Goal: Check status: Check status

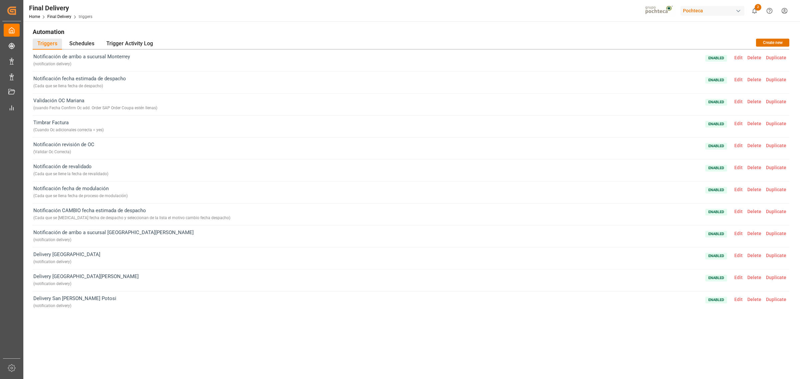
click at [756, 10] on span "2" at bounding box center [758, 7] width 7 height 7
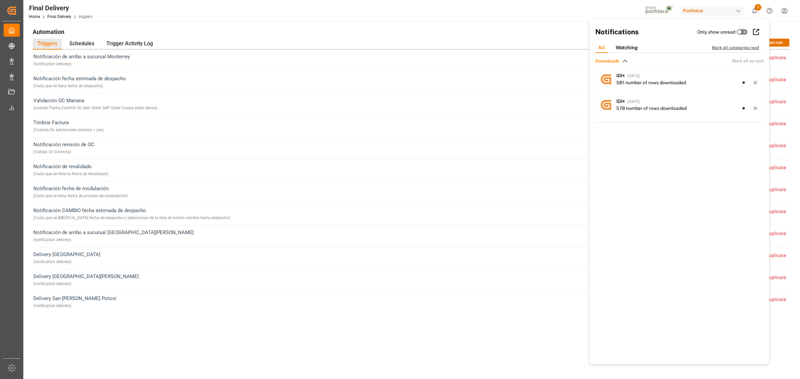
click at [729, 49] on div "Mark all categories read" at bounding box center [739, 48] width 54 height 6
click at [729, 46] on div "Mark all categories read" at bounding box center [739, 48] width 54 height 6
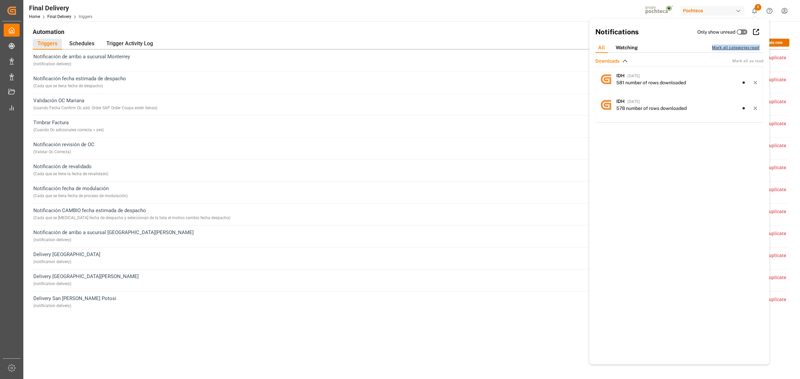
click at [729, 46] on div "Mark all categories read" at bounding box center [739, 48] width 54 height 6
click at [520, 18] on div "Final Delivery Home Final Delivery triggers Pochteca 2 Notifications Only show …" at bounding box center [409, 10] width 781 height 21
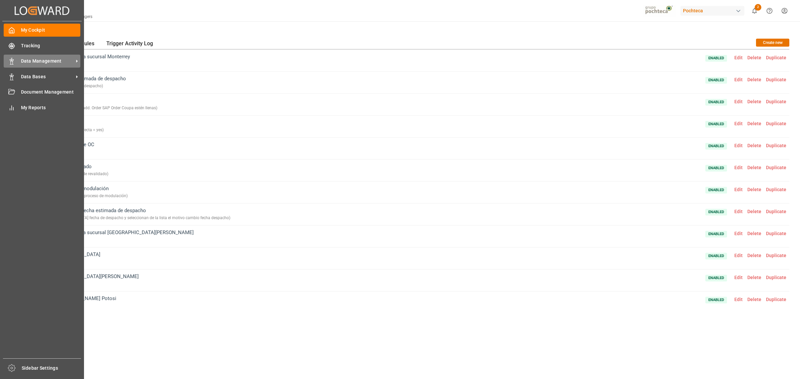
click at [16, 61] on div "Data Management Data Management" at bounding box center [42, 61] width 77 height 13
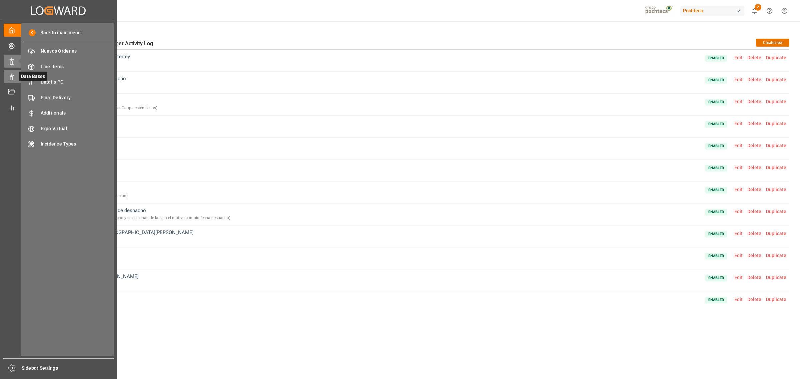
click at [16, 82] on div "Data Bases Data Bases" at bounding box center [58, 76] width 109 height 13
click at [14, 60] on icon at bounding box center [11, 61] width 7 height 7
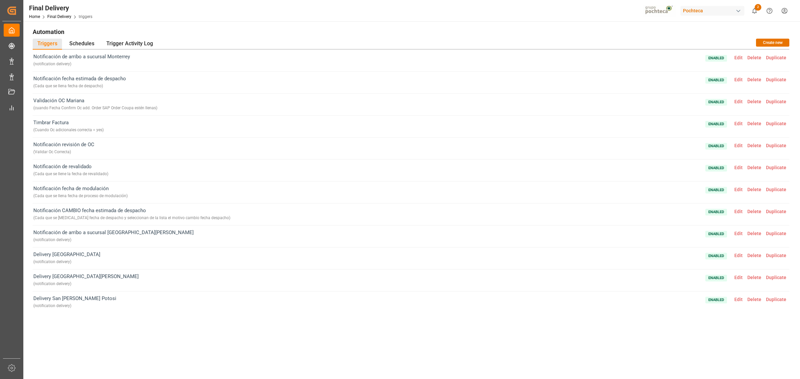
click at [695, 11] on div "Pochteca" at bounding box center [712, 11] width 64 height 10
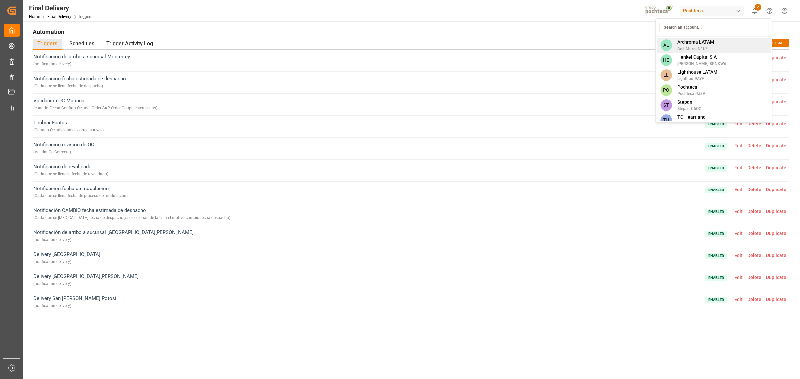
click at [696, 41] on span "Archroma LATAM" at bounding box center [695, 42] width 37 height 7
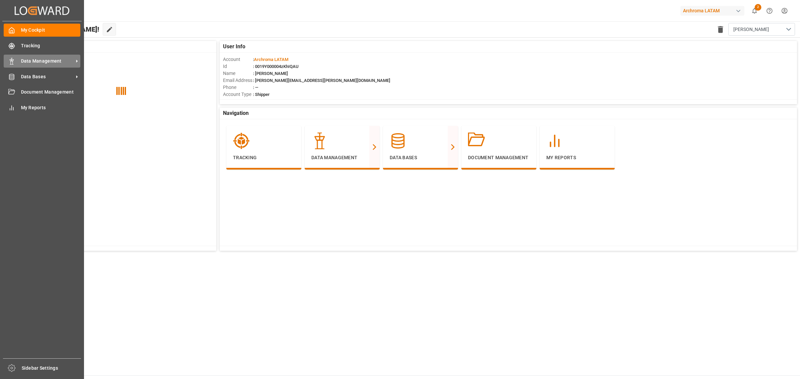
click at [51, 67] on div "Data Management Data Management" at bounding box center [42, 61] width 77 height 13
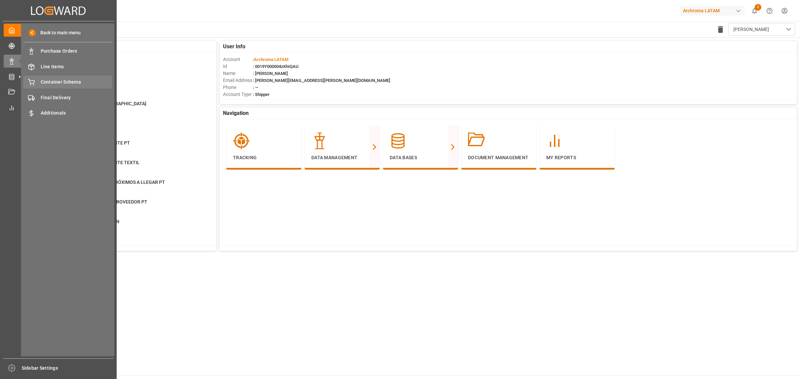
click at [78, 83] on span "Container Schema" at bounding box center [77, 82] width 72 height 7
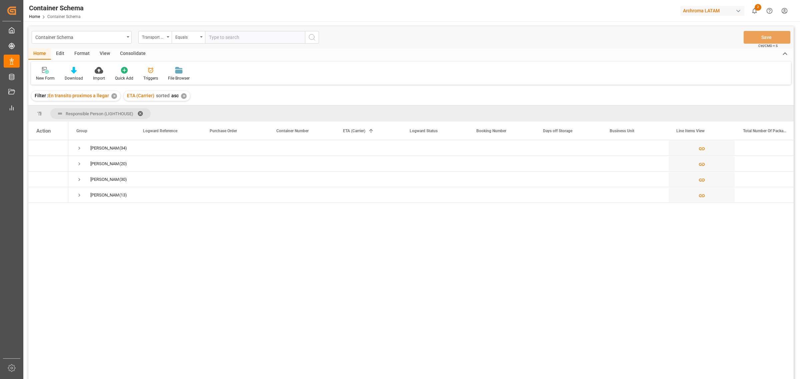
click at [112, 95] on div "✕" at bounding box center [114, 96] width 6 height 6
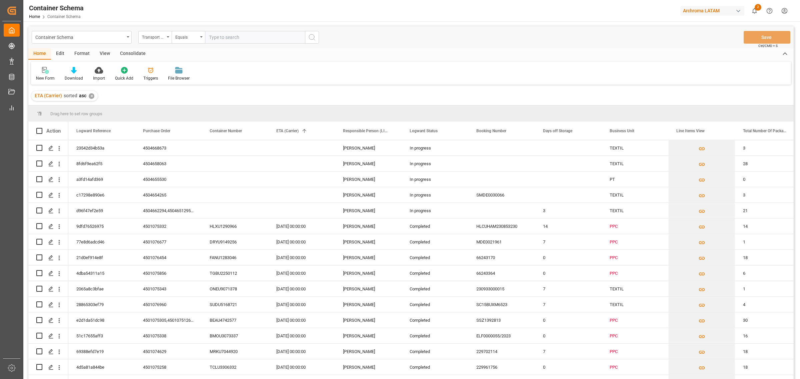
click at [90, 97] on div "✕" at bounding box center [92, 96] width 6 height 6
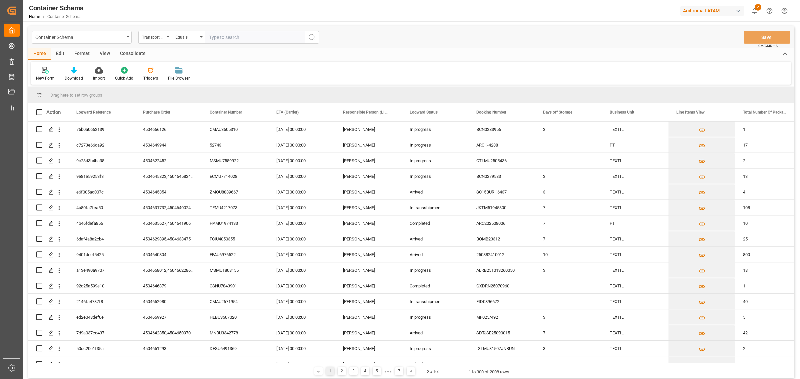
click at [277, 64] on div "New Form Download Import Quick Add Triggers File Browser" at bounding box center [411, 73] width 760 height 23
click at [275, 64] on div "New Form Download Import Quick Add Triggers File Browser" at bounding box center [411, 73] width 760 height 23
click at [276, 56] on div "Home Edit Format View Consolidate" at bounding box center [410, 53] width 765 height 11
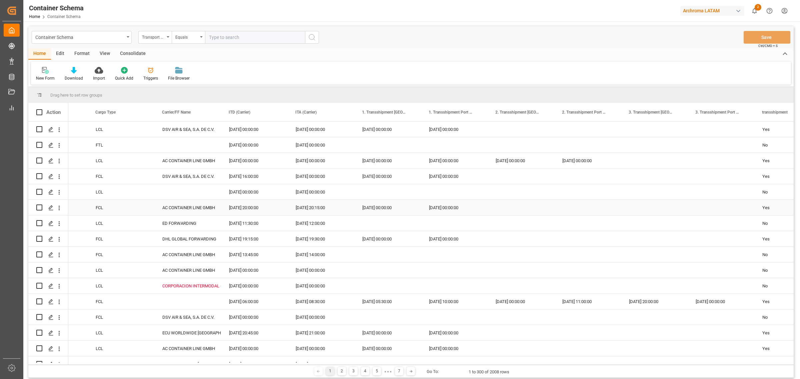
scroll to position [0, 781]
click at [197, 284] on div "CORPORACION INTERMODAL OCEANICA INTERNACIONAL S.A" at bounding box center [187, 286] width 51 height 15
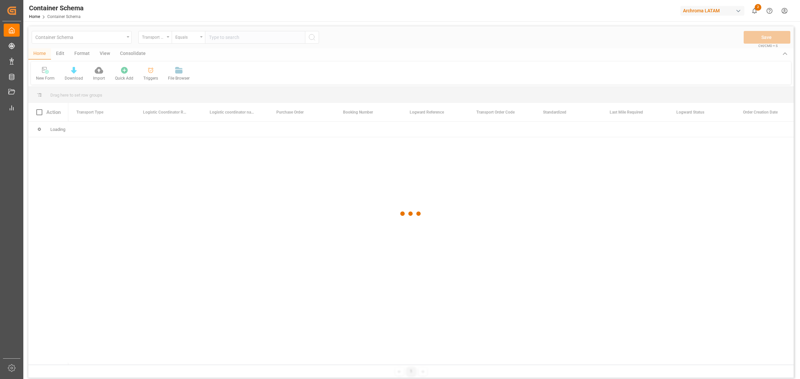
click at [59, 54] on div at bounding box center [410, 213] width 765 height 375
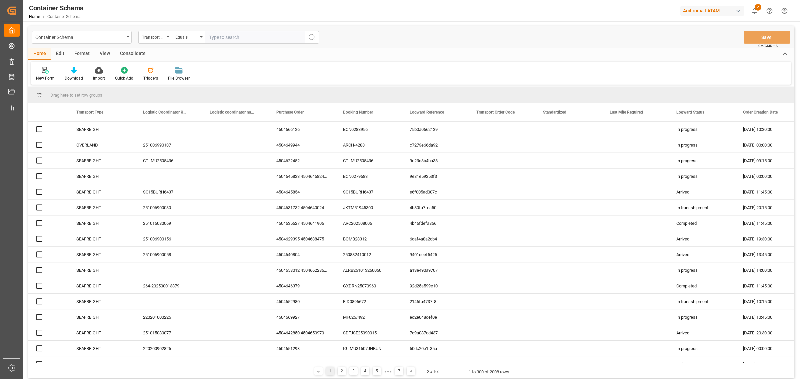
click at [59, 54] on div "Edit" at bounding box center [60, 53] width 18 height 11
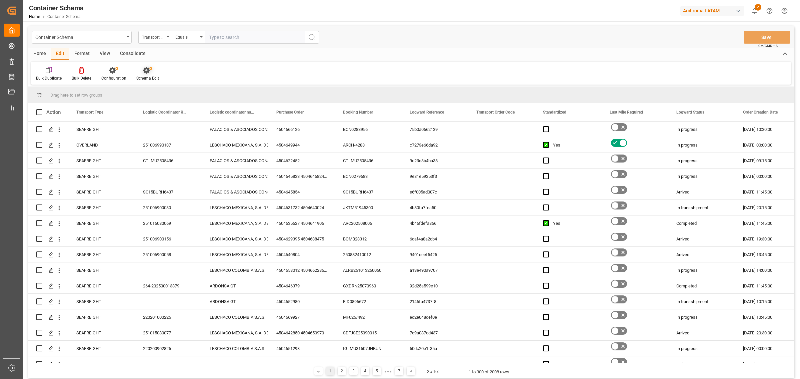
click at [154, 73] on div at bounding box center [147, 70] width 23 height 7
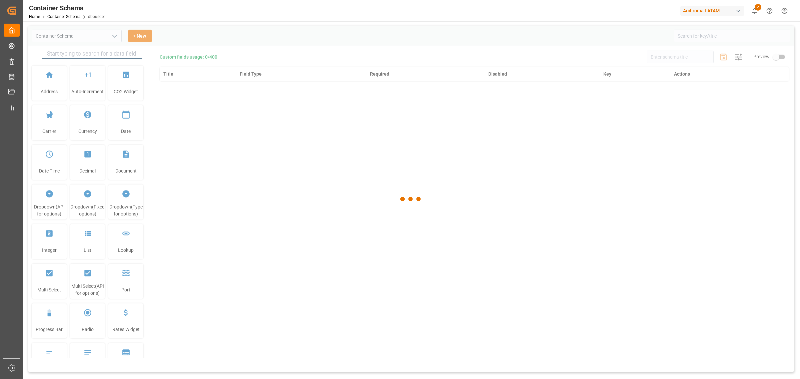
type input "Container Schema"
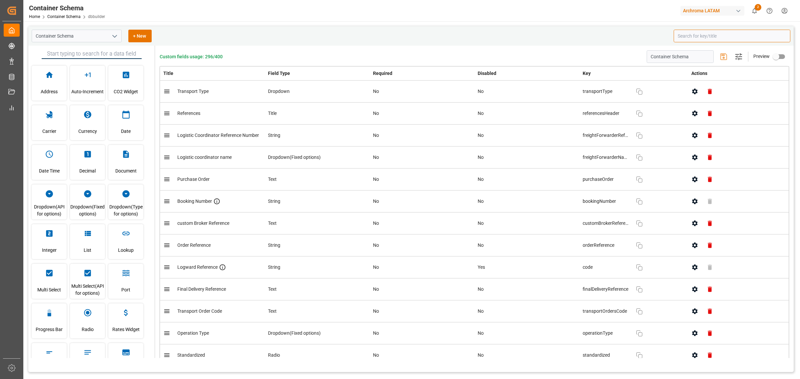
click at [694, 36] on input at bounding box center [732, 36] width 117 height 13
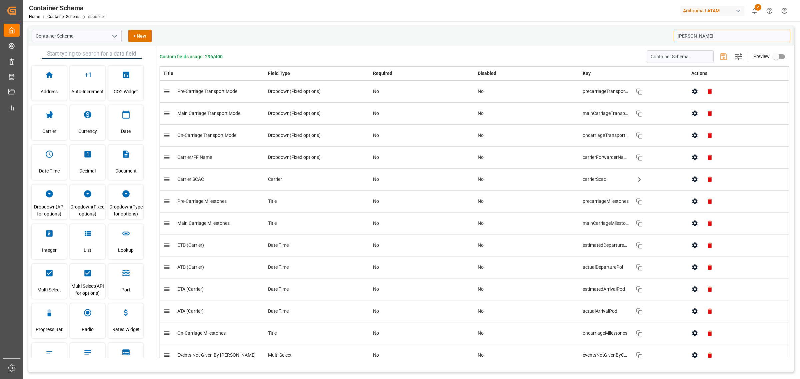
type input "carr"
click at [687, 160] on button "button" at bounding box center [694, 157] width 15 height 15
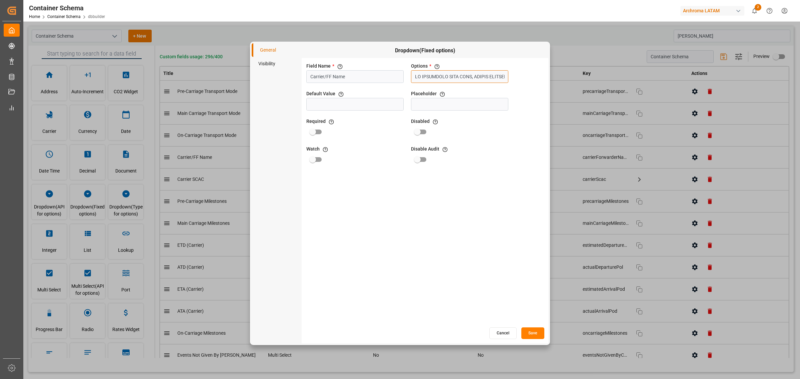
click at [432, 75] on input "text" at bounding box center [459, 76] width 97 height 13
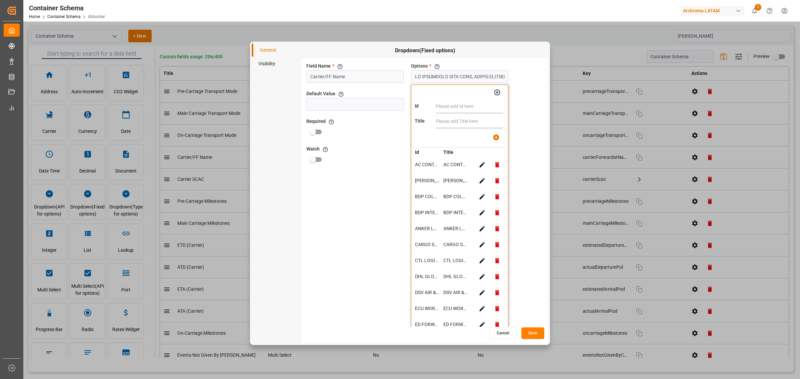
paste input "CORPORACION INTERMODAL OCEANICA INTERNACIONAL S.A"
type input "CORPORACION INTERMODAL OCEANICA INTERNACIONAL S.A"
click at [467, 122] on input "text" at bounding box center [469, 121] width 67 height 13
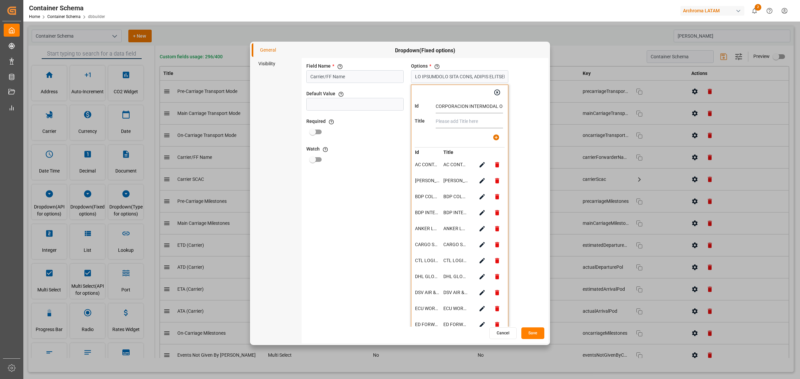
type input "v"
paste input "CORPORACION INTERMODAL OCEANICA INTERNACIONAL S.A"
type input "CORPORACION INTERMODAL OCEANICA INTERNACIONAL S.A"
click at [496, 141] on button "button" at bounding box center [496, 137] width 15 height 15
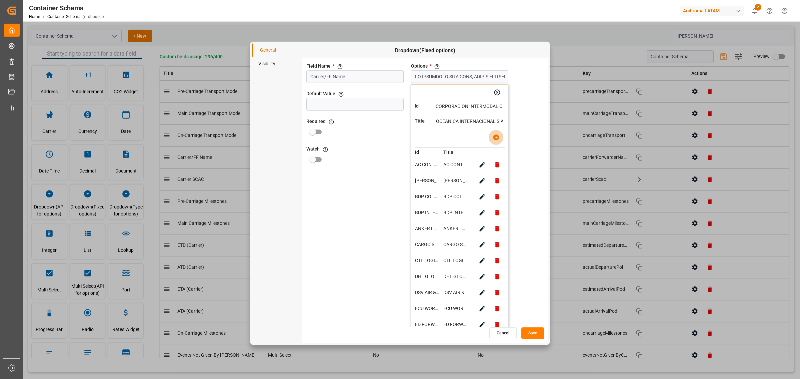
type input "AC CONTAINER LINE GMBH, ALONSO FORWARDING, BDP COLOMBIA S.A.S, BDP INTERNATIONA…"
click at [538, 335] on button "Save" at bounding box center [532, 334] width 23 height 12
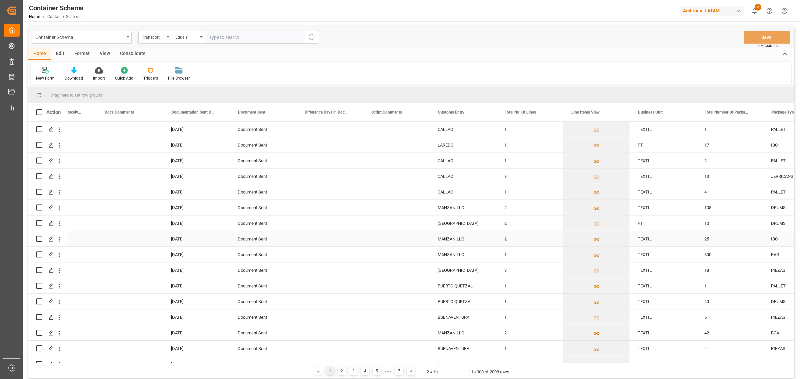
scroll to position [0, 1239]
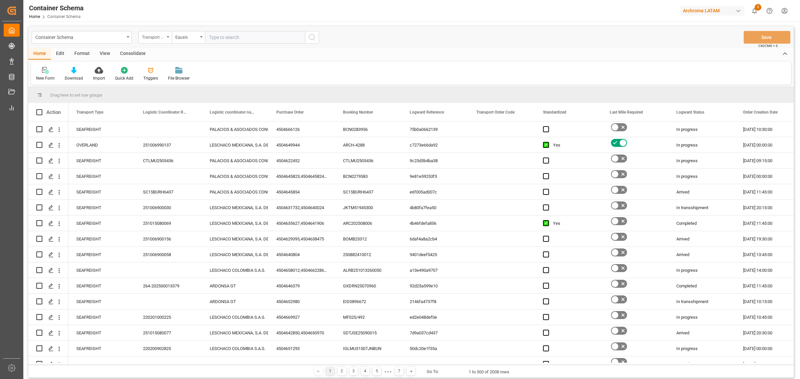
click at [164, 38] on div "Transport Type" at bounding box center [153, 37] width 23 height 8
type input "cust"
click at [127, 34] on div "Container Schema" at bounding box center [82, 37] width 100 height 13
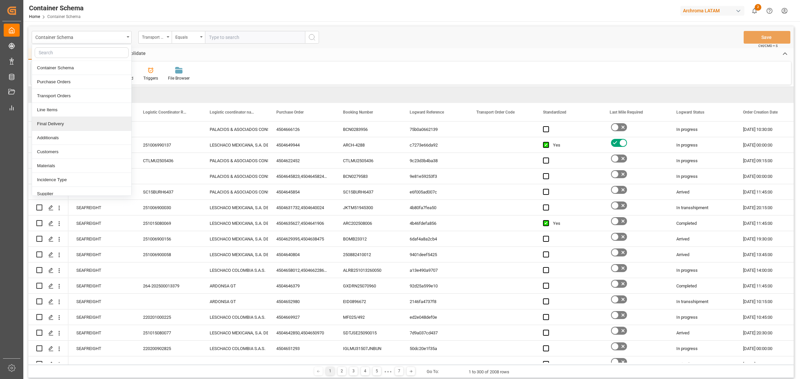
click at [61, 127] on div "Final Delivery" at bounding box center [81, 124] width 99 height 14
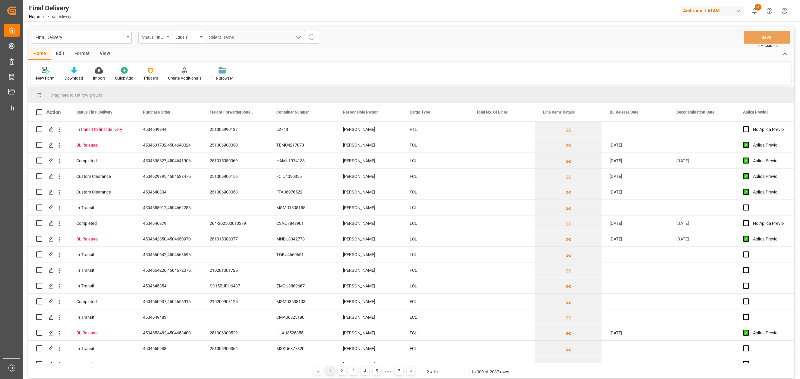
click at [169, 37] on div "Status Final Delivery" at bounding box center [154, 37] width 33 height 13
type input "cust"
click at [163, 95] on div "Customs import number" at bounding box center [188, 96] width 99 height 14
type input "25 16 3108 5003956"
click at [314, 33] on icon "search button" at bounding box center [312, 37] width 8 height 8
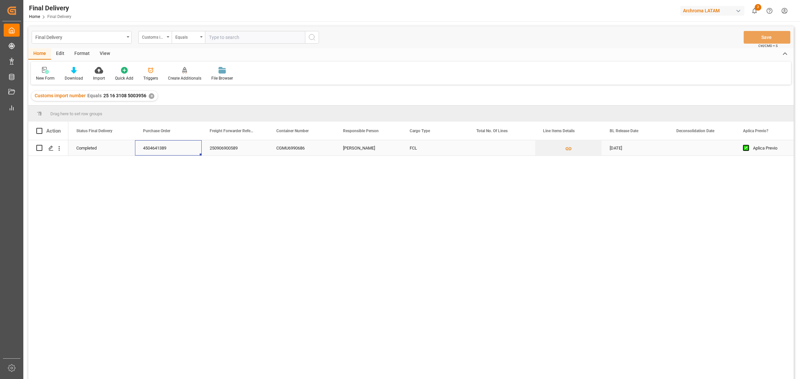
click at [159, 148] on div "4504641389" at bounding box center [168, 147] width 67 height 15
click at [247, 150] on div "250906900589" at bounding box center [235, 147] width 67 height 15
click at [289, 149] on div "CGMU6990686" at bounding box center [301, 147] width 67 height 15
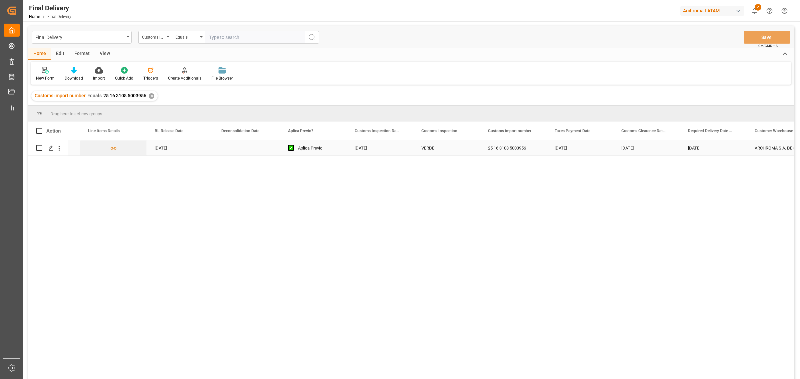
click at [510, 151] on div "25 16 3108 5003956" at bounding box center [513, 147] width 67 height 15
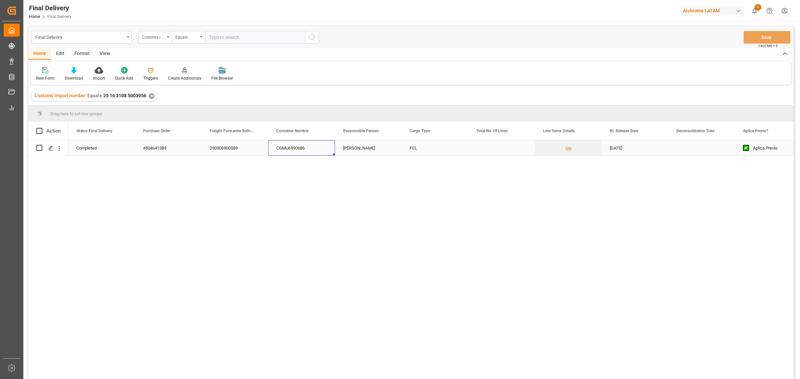
click at [312, 145] on div "CGMU6990686" at bounding box center [301, 147] width 67 height 15
click at [229, 144] on div "250906900589" at bounding box center [235, 147] width 67 height 15
